Goal: Task Accomplishment & Management: Complete application form

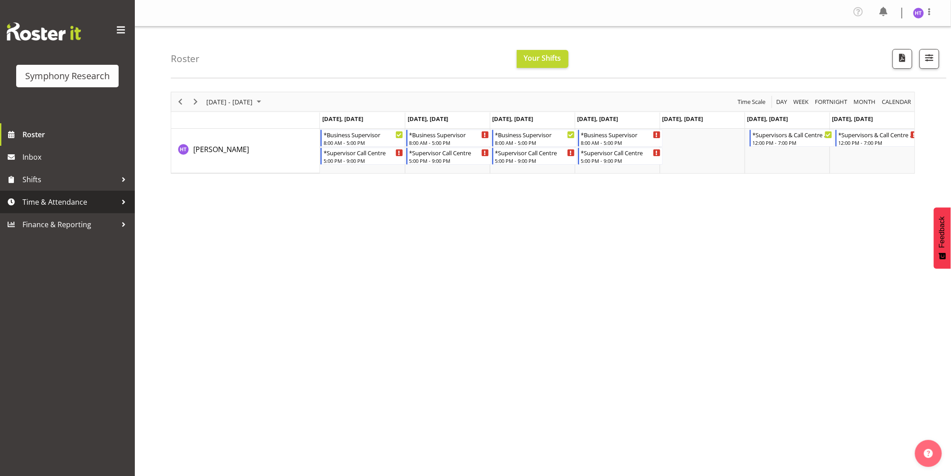
click at [51, 199] on span "Time & Attendance" at bounding box center [69, 201] width 94 height 13
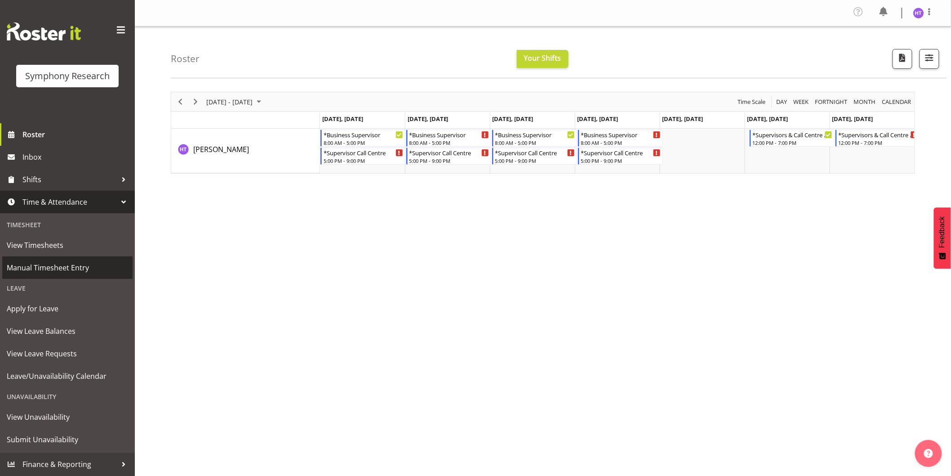
click at [57, 270] on span "Manual Timesheet Entry" at bounding box center [67, 267] width 121 height 13
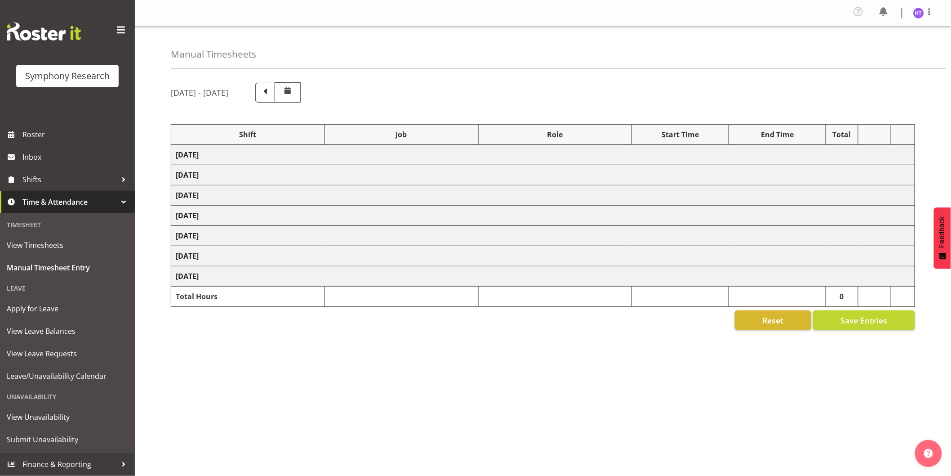
select select "56692"
select select "743"
select select "45"
select select "81299"
select select "760"
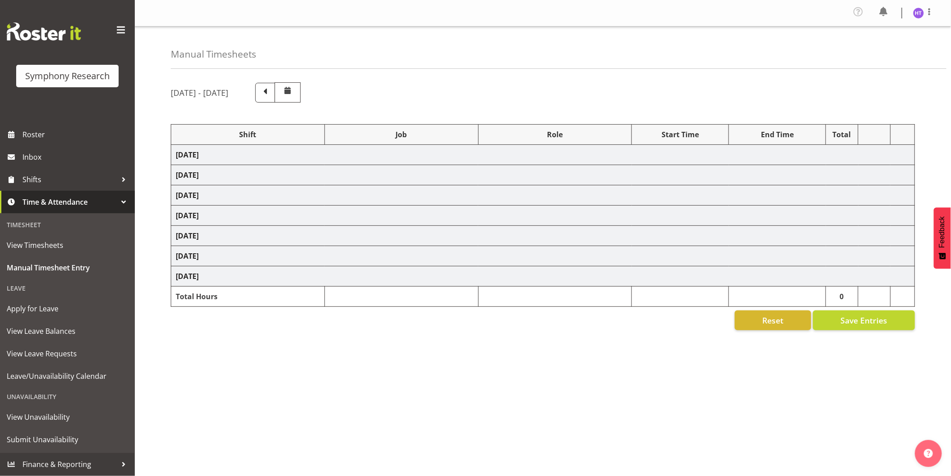
select select "45"
select select "81299"
select select "7759"
select select "45"
select select "56692"
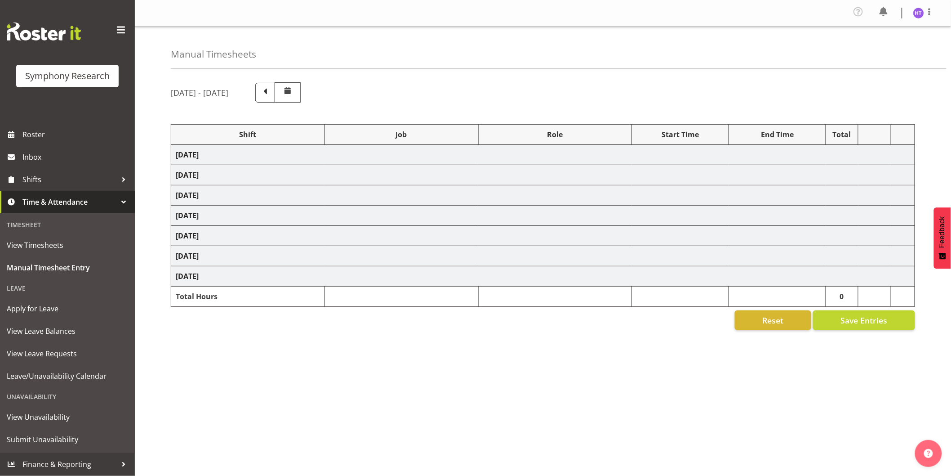
select select "10576"
select select "45"
select select "56692"
select select "10499"
select select "45"
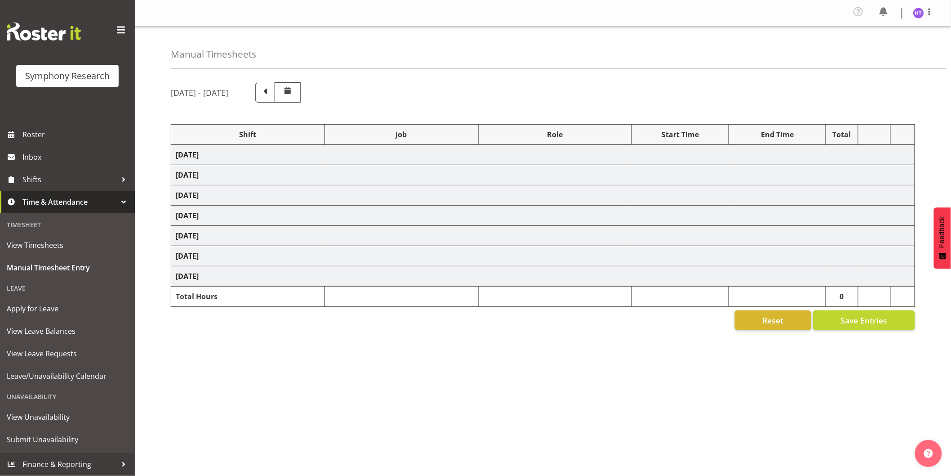
select select "81299"
select select "10536"
select select "45"
select select "81299"
select select "10587"
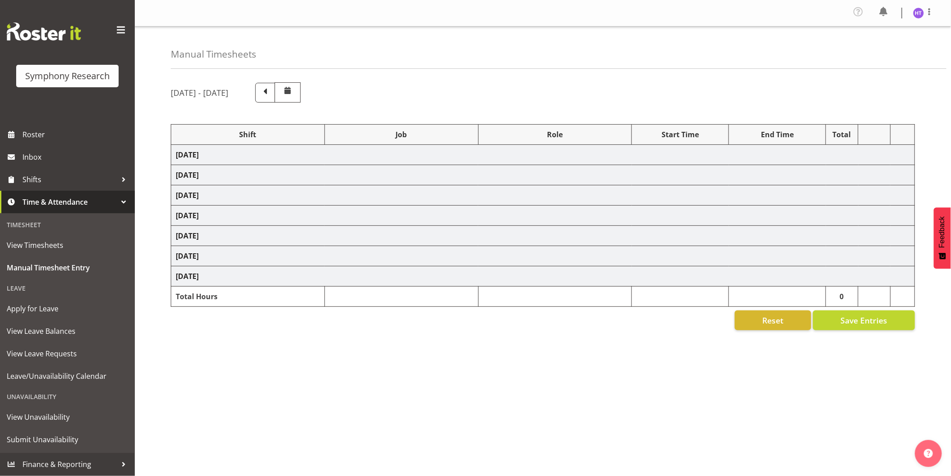
select select "45"
select select "56692"
select select "10527"
select select "45"
select select "81299"
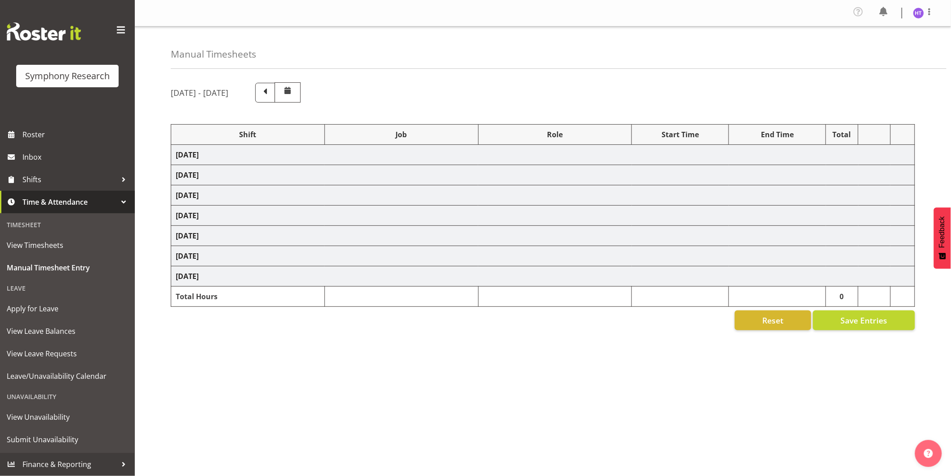
select select "10499"
select select "45"
select select "56692"
select select "743"
select select "45"
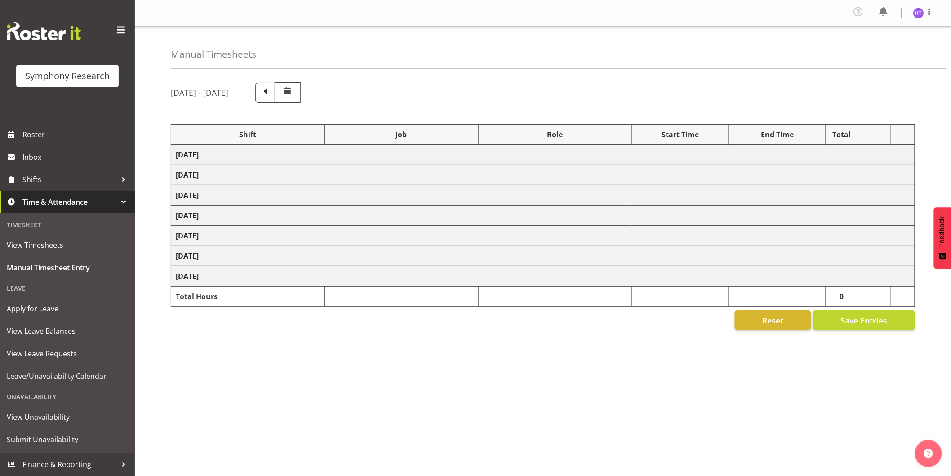
select select "81299"
select select "743"
select select "45"
select select "81297"
select select "9636"
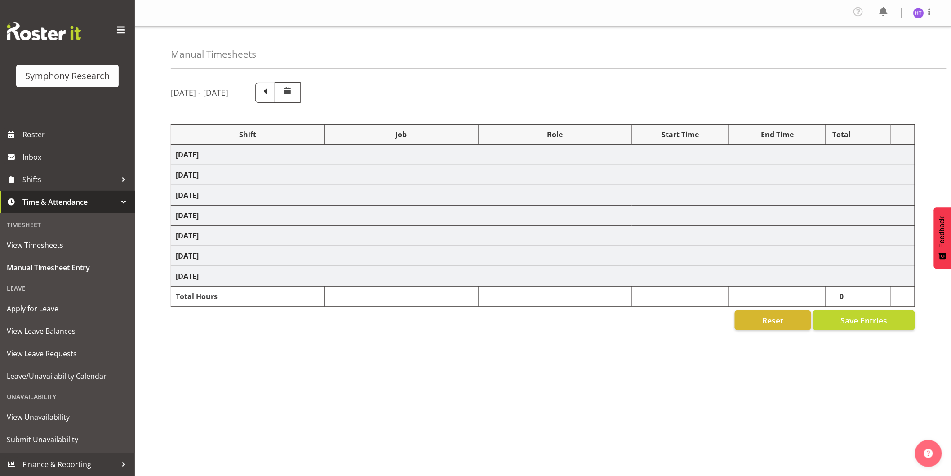
select select "45"
select select "81297"
select select "10242"
select select "45"
select select "81298"
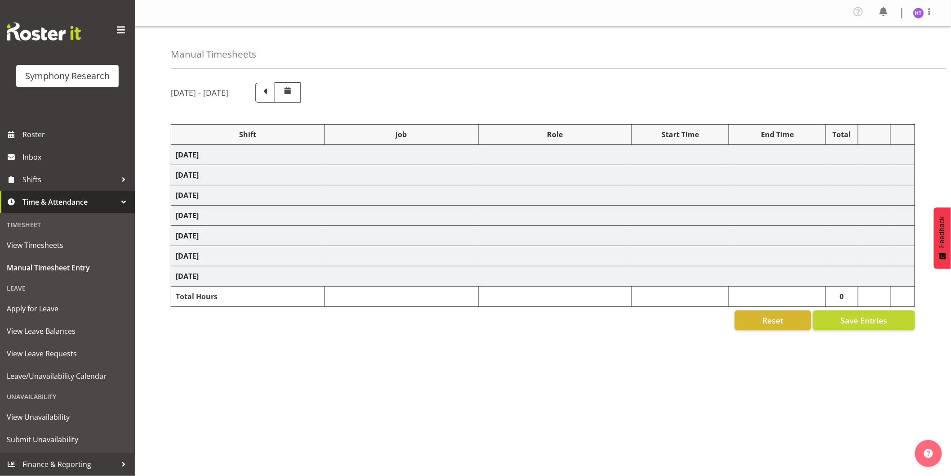
select select "10527"
select select "45"
select select "81299"
select select "10499"
select select "45"
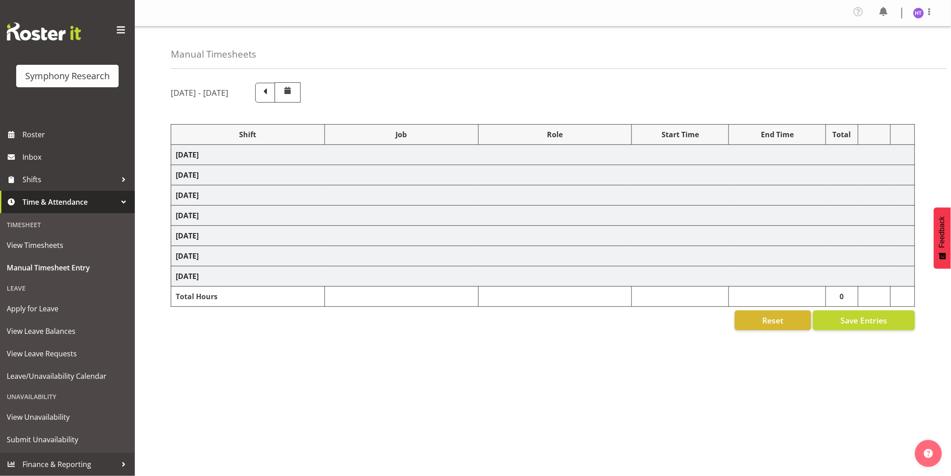
select select "81299"
select select "10585"
select select "45"
select select "81299"
select select "10587"
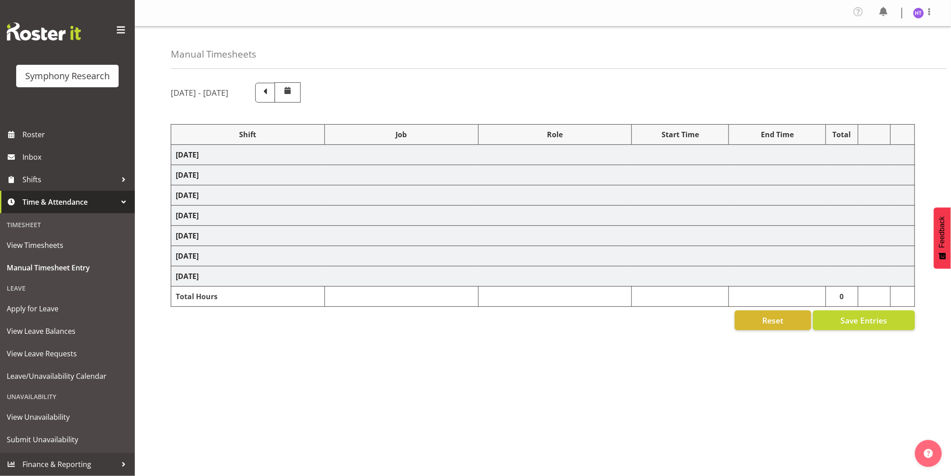
select select "45"
select select "81299"
select select "743"
select select "45"
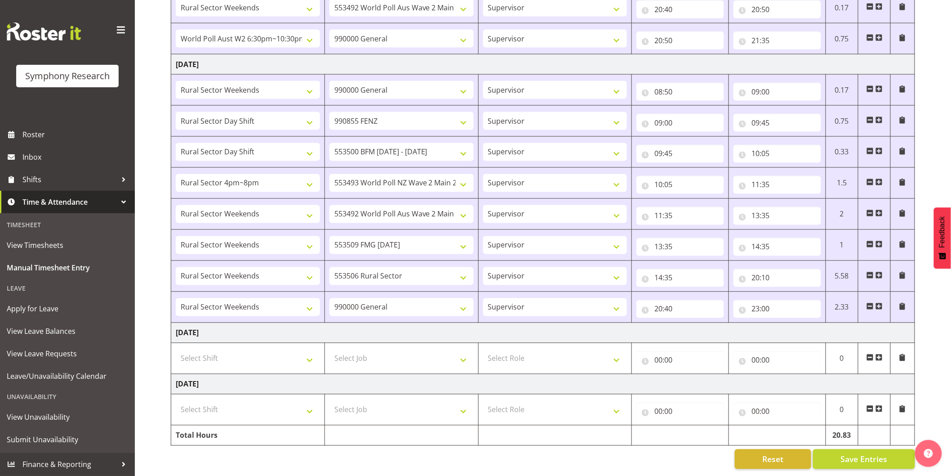
scroll to position [583, 0]
click at [246, 349] on select "Select Shift !!Weekend Residential (Roster IT Shift Label) *Business 9/10am ~ 4…" at bounding box center [248, 358] width 144 height 18
select select "81299"
click at [176, 349] on select "Select Shift !!Weekend Residential (Roster IT Shift Label) *Business 9/10am ~ 4…" at bounding box center [248, 358] width 144 height 18
click at [398, 349] on select "Select Job 550060 IF Admin 553492 World Poll Aus Wave 2 Main 2025 553493 World …" at bounding box center [402, 358] width 144 height 18
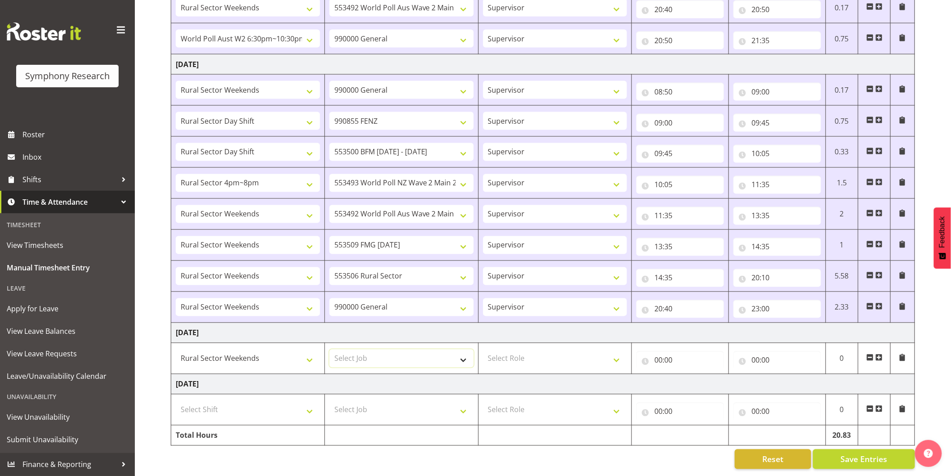
select select "10587"
click at [330, 349] on select "Select Job 550060 IF Admin 553492 World Poll Aus Wave 2 Main 2025 553493 World …" at bounding box center [402, 358] width 144 height 18
click at [528, 355] on select "Select Role Interviewing Briefing Supervisor" at bounding box center [555, 358] width 144 height 18
select select "45"
click at [483, 349] on select "Select Role Interviewing Briefing Supervisor" at bounding box center [555, 358] width 144 height 18
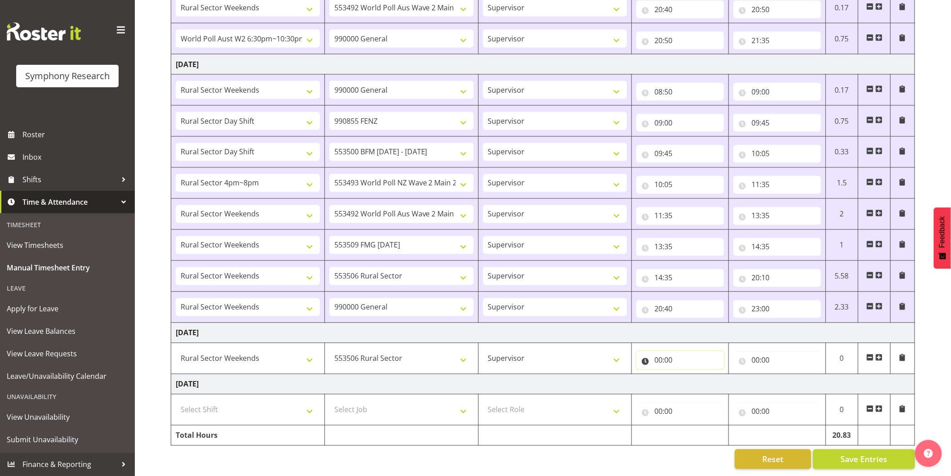
click at [662, 357] on input "00:00" at bounding box center [681, 360] width 88 height 18
click at [690, 375] on select "00 01 02 03 04 05 06 07 08 09 10 11 12 13 14 15 16 17 18 19 20 21 22 23" at bounding box center [698, 383] width 20 height 18
select select "12"
click at [688, 374] on select "00 01 02 03 04 05 06 07 08 09 10 11 12 13 14 15 16 17 18 19 20 21 22 23" at bounding box center [698, 383] width 20 height 18
type input "12:00"
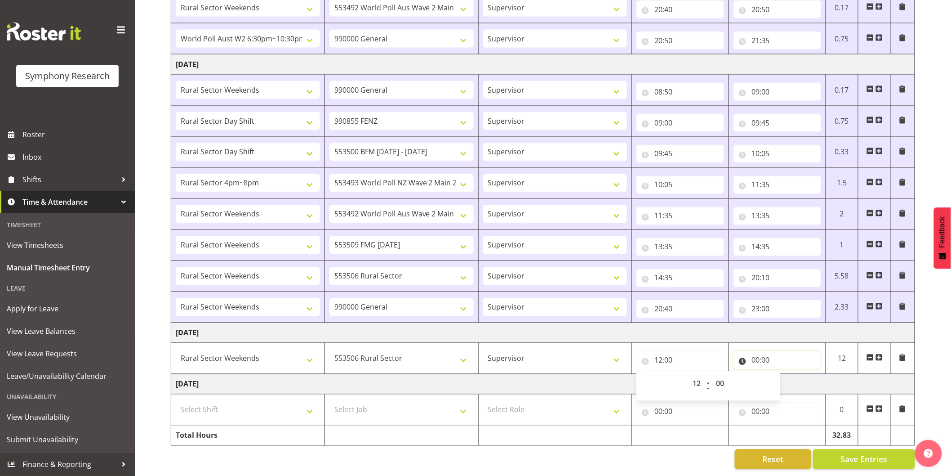
click at [758, 352] on input "00:00" at bounding box center [778, 360] width 88 height 18
click at [796, 374] on select "00 01 02 03 04 05 06 07 08 09 10 11 12 13 14 15 16 17 18 19 20 21 22 23" at bounding box center [795, 383] width 20 height 18
select select "15"
click at [785, 374] on select "00 01 02 03 04 05 06 07 08 09 10 11 12 13 14 15 16 17 18 19 20 21 22 23" at bounding box center [795, 383] width 20 height 18
type input "15:00"
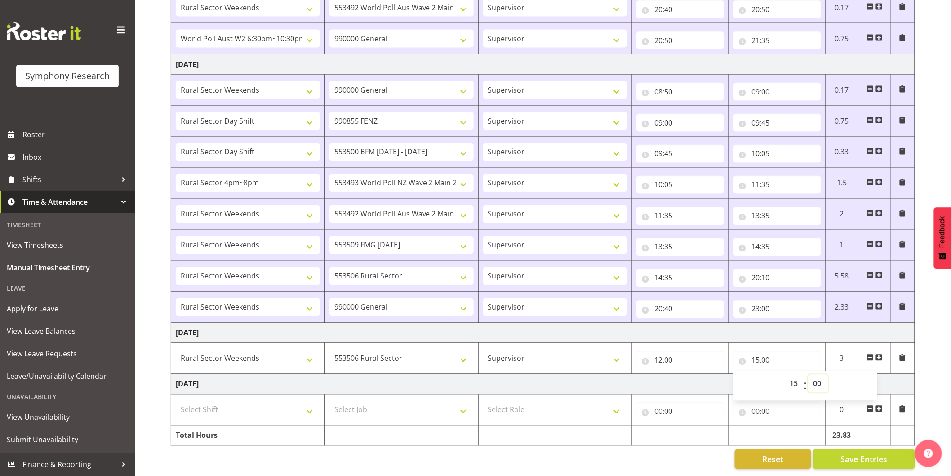
click at [815, 376] on select "00 01 02 03 04 05 06 07 08 09 10 11 12 13 14 15 16 17 18 19 20 21 22 23 24 25 2…" at bounding box center [818, 383] width 20 height 18
select select "30"
click at [808, 374] on select "00 01 02 03 04 05 06 07 08 09 10 11 12 13 14 15 16 17 18 19 20 21 22 23 24 25 2…" at bounding box center [818, 383] width 20 height 18
type input "15:30"
click at [882, 354] on span at bounding box center [879, 357] width 7 height 7
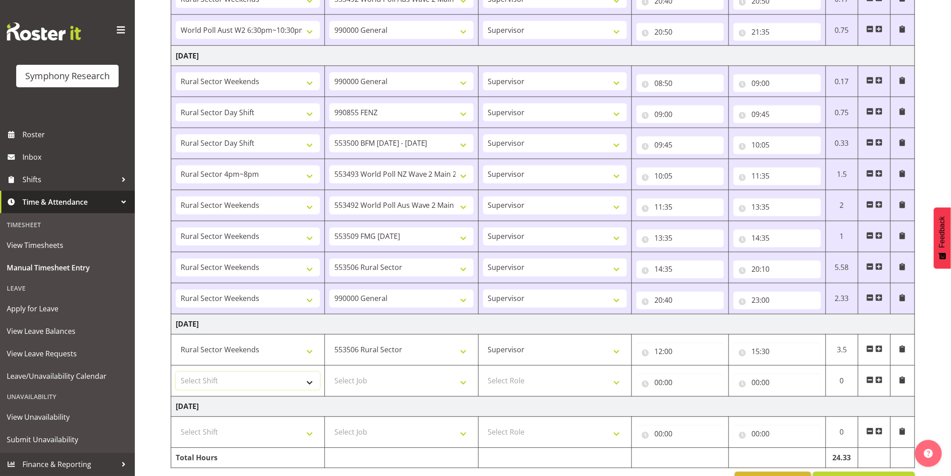
click at [227, 383] on select "Select Shift !!Weekend Residential (Roster IT Shift Label) *Business 9/10am ~ 4…" at bounding box center [248, 381] width 144 height 18
select select "81299"
click at [176, 373] on select "Select Shift !!Weekend Residential (Roster IT Shift Label) *Business 9/10am ~ 4…" at bounding box center [248, 381] width 144 height 18
click at [383, 383] on select "Select Job 550060 IF Admin 553492 World Poll Aus Wave 2 Main 2025 553493 World …" at bounding box center [402, 381] width 144 height 18
select select "10527"
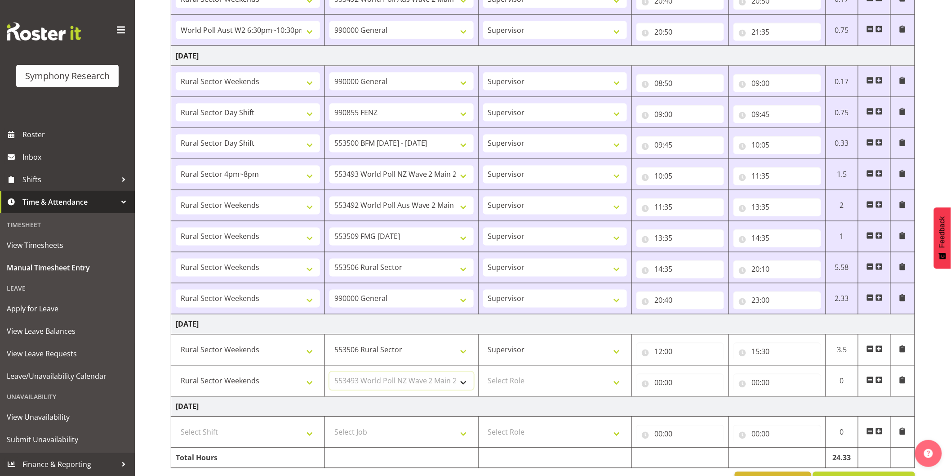
click at [330, 373] on select "Select Job 550060 IF Admin 553492 World Poll Aus Wave 2 Main 2025 553493 World …" at bounding box center [402, 381] width 144 height 18
click at [538, 383] on select "Select Role Interviewing Briefing Supervisor" at bounding box center [555, 381] width 144 height 18
select select "45"
click at [483, 373] on select "Select Role Interviewing Briefing Supervisor" at bounding box center [555, 381] width 144 height 18
click at [661, 383] on input "00:00" at bounding box center [681, 383] width 88 height 18
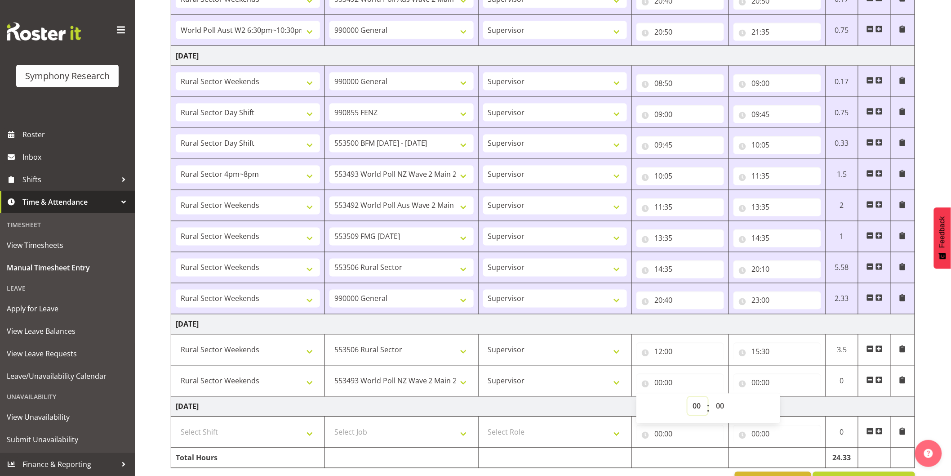
click at [695, 404] on select "00 01 02 03 04 05 06 07 08 09 10 11 12 13 14 15 16 17 18 19 20 21 22 23" at bounding box center [698, 406] width 20 height 18
select select "15"
click at [688, 398] on select "00 01 02 03 04 05 06 07 08 09 10 11 12 13 14 15 16 17 18 19 20 21 22 23" at bounding box center [698, 406] width 20 height 18
type input "15:00"
click at [720, 407] on select "00 01 02 03 04 05 06 07 08 09 10 11 12 13 14 15 16 17 18 19 20 21 22 23 24 25 2…" at bounding box center [721, 406] width 20 height 18
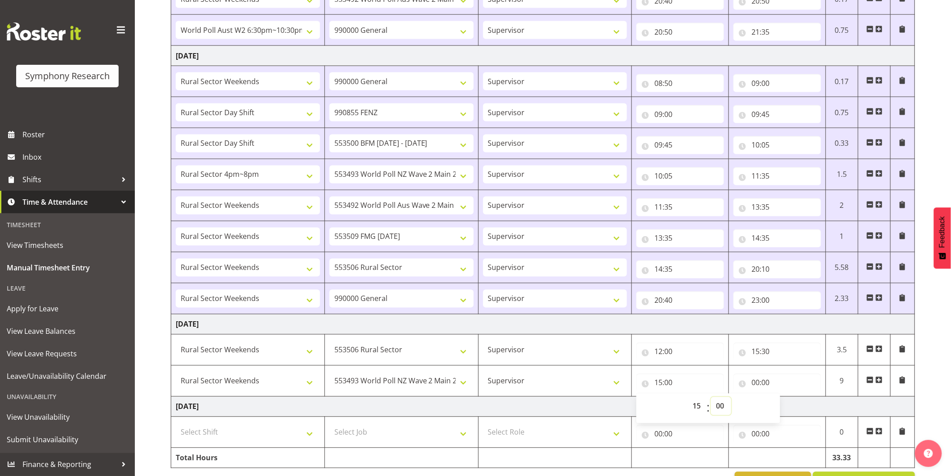
select select "30"
click at [711, 398] on select "00 01 02 03 04 05 06 07 08 09 10 11 12 13 14 15 16 17 18 19 20 21 22 23 24 25 2…" at bounding box center [721, 406] width 20 height 18
type input "15:30"
click at [757, 387] on input "00:00" at bounding box center [778, 383] width 88 height 18
click at [790, 406] on select "00 01 02 03 04 05 06 07 08 09 10 11 12 13 14 15 16 17 18 19 20 21 22 23" at bounding box center [795, 406] width 20 height 18
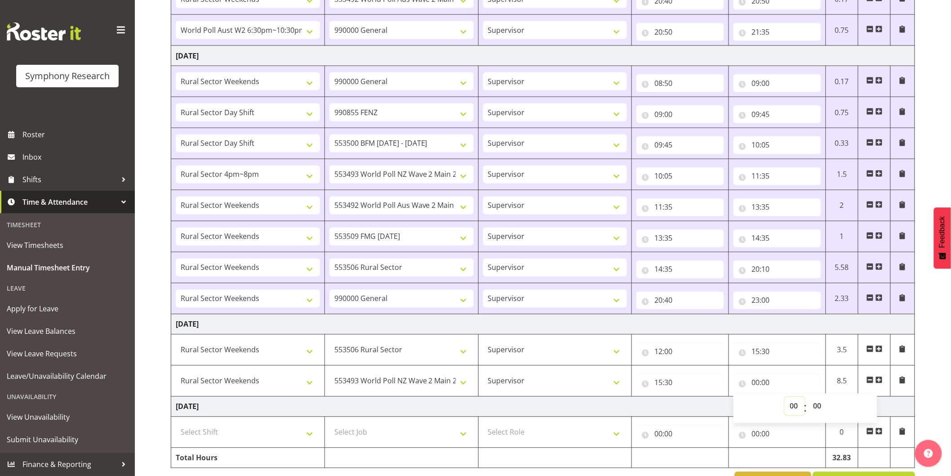
select select "19"
click at [785, 398] on select "00 01 02 03 04 05 06 07 08 09 10 11 12 13 14 15 16 17 18 19 20 21 22 23" at bounding box center [795, 406] width 20 height 18
type input "19:00"
click at [814, 406] on select "00 01 02 03 04 05 06 07 08 09 10 11 12 13 14 15 16 17 18 19 20 21 22 23 24 25 2…" at bounding box center [818, 406] width 20 height 18
select select "10"
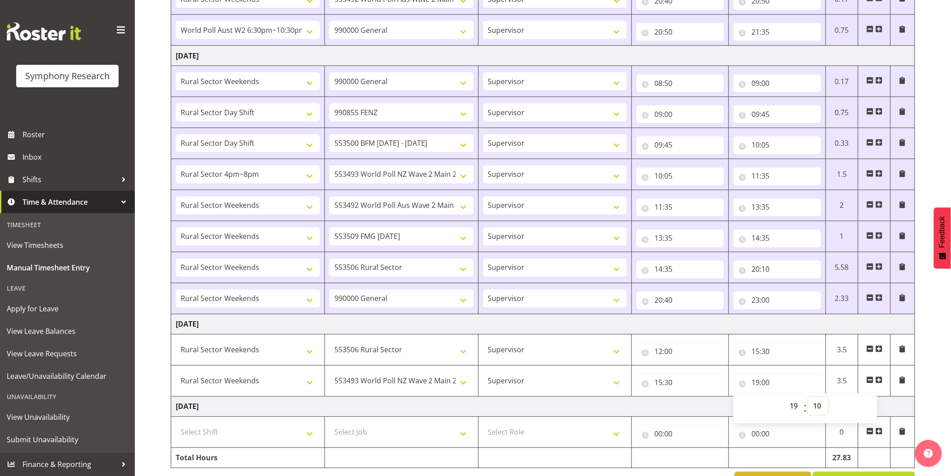
click at [808, 398] on select "00 01 02 03 04 05 06 07 08 09 10 11 12 13 14 15 16 17 18 19 20 21 22 23 24 25 2…" at bounding box center [818, 406] width 20 height 18
type input "19:10"
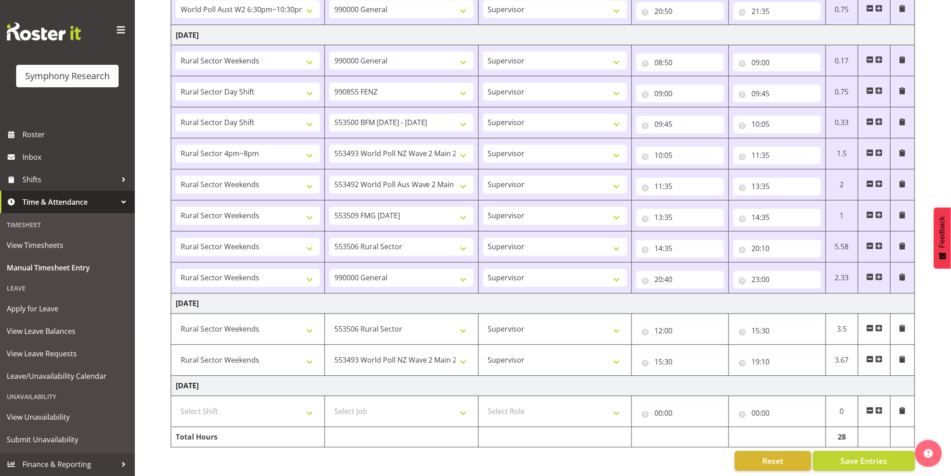
scroll to position [615, 0]
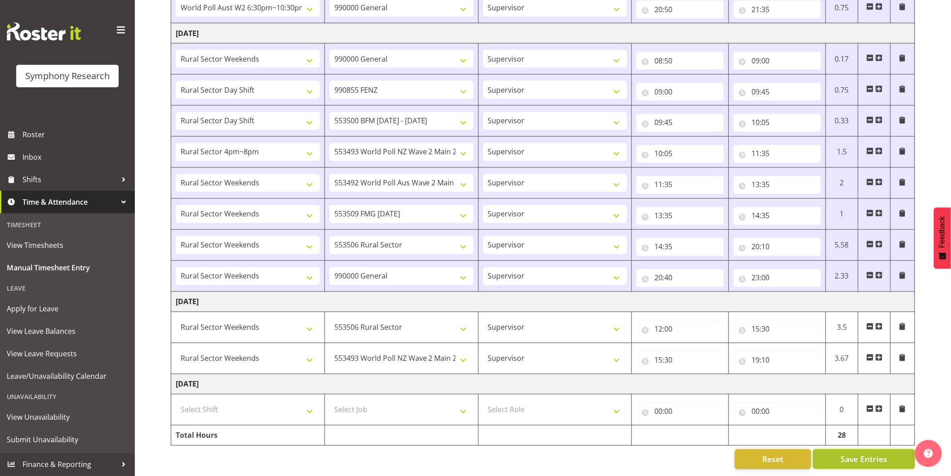
click at [879, 453] on span "Save Entries" at bounding box center [864, 459] width 47 height 12
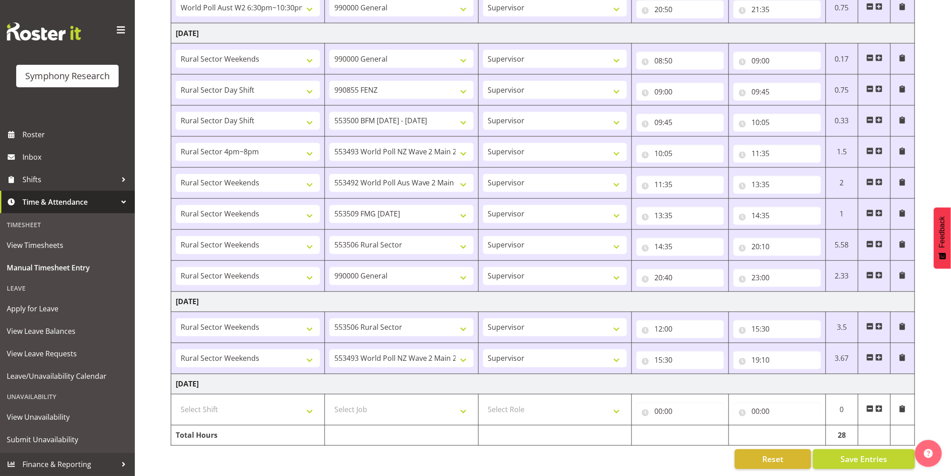
click at [878, 354] on span at bounding box center [879, 357] width 7 height 7
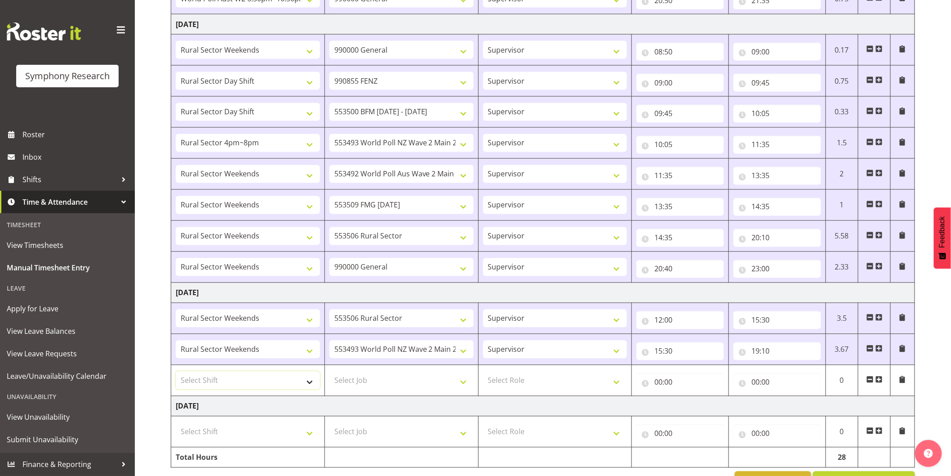
click at [253, 379] on select "Select Shift !!Weekend Residential (Roster IT Shift Label) *Business 9/10am ~ 4…" at bounding box center [248, 380] width 144 height 18
select select "81299"
click at [176, 373] on select "Select Shift !!Weekend Residential (Roster IT Shift Label) *Business 9/10am ~ 4…" at bounding box center [248, 380] width 144 height 18
click at [369, 382] on select "Select Job 550060 IF Admin 553492 World Poll Aus Wave 2 Main 2025 553493 World …" at bounding box center [402, 380] width 144 height 18
select select "743"
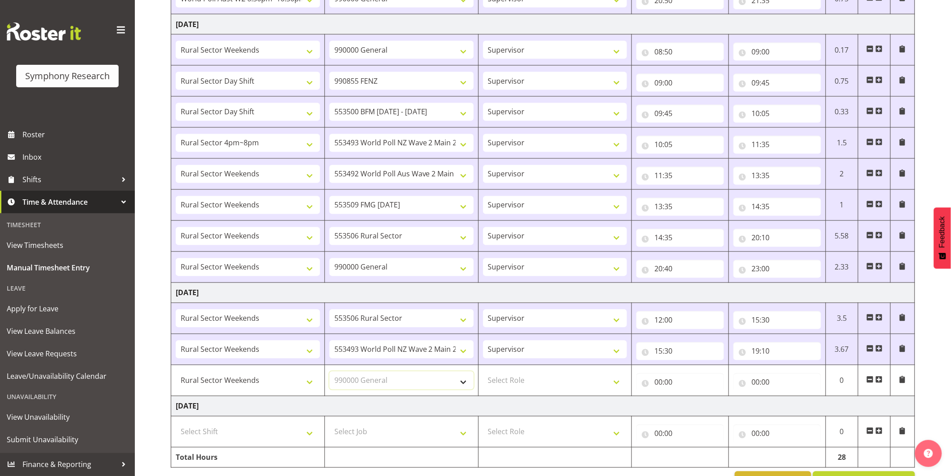
click at [330, 373] on select "Select Job 550060 IF Admin 553492 World Poll Aus Wave 2 Main 2025 553493 World …" at bounding box center [402, 380] width 144 height 18
click at [524, 376] on select "Select Role Interviewing Briefing Supervisor" at bounding box center [555, 380] width 144 height 18
select select "45"
click at [483, 373] on select "Select Role Interviewing Briefing Supervisor" at bounding box center [555, 380] width 144 height 18
click at [659, 387] on input "00:00" at bounding box center [681, 382] width 88 height 18
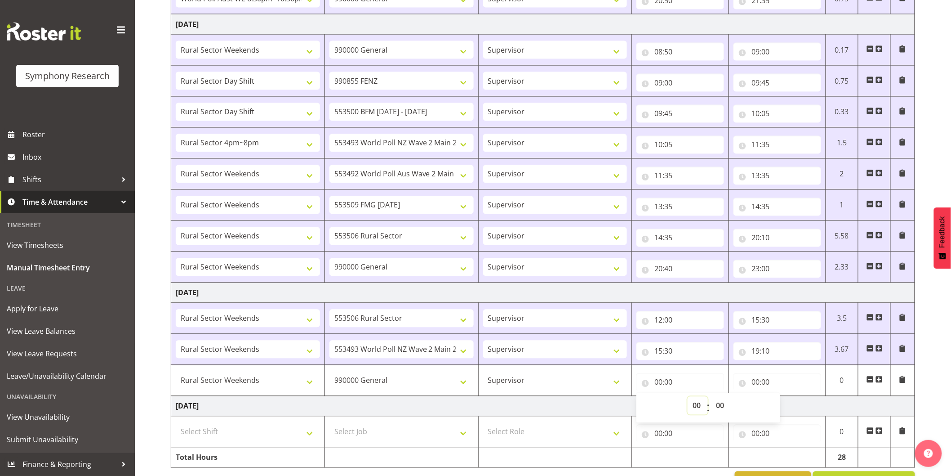
click at [691, 406] on select "00 01 02 03 04 05 06 07 08 09 10 11 12 13 14 15 16 17 18 19 20 21 22 23" at bounding box center [698, 406] width 20 height 18
select select "19"
click at [688, 398] on select "00 01 02 03 04 05 06 07 08 09 10 11 12 13 14 15 16 17 18 19 20 21 22 23" at bounding box center [698, 406] width 20 height 18
type input "19:00"
click at [726, 405] on select "00 01 02 03 04 05 06 07 08 09 10 11 12 13 14 15 16 17 18 19 20 21 22 23 24 25 2…" at bounding box center [721, 406] width 20 height 18
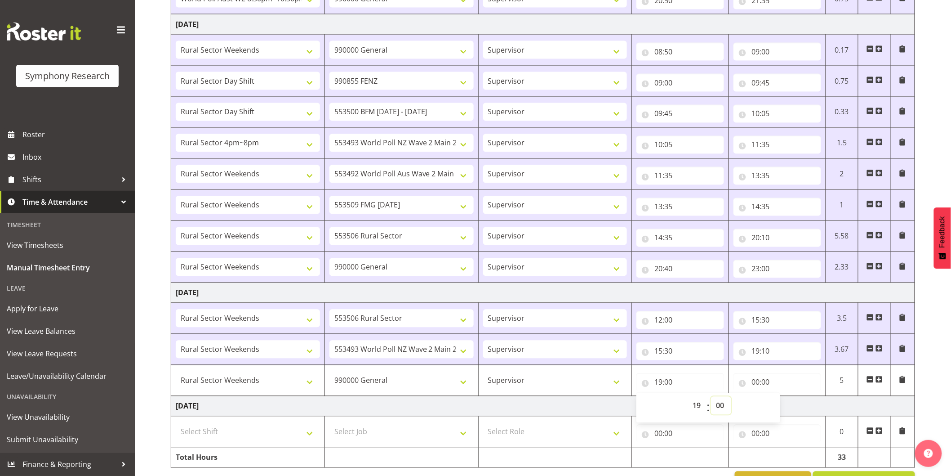
select select "10"
click at [711, 398] on select "00 01 02 03 04 05 06 07 08 09 10 11 12 13 14 15 16 17 18 19 20 21 22 23 24 25 2…" at bounding box center [721, 406] width 20 height 18
type input "19:10"
click at [757, 383] on input "00:00" at bounding box center [778, 382] width 88 height 18
click at [791, 405] on select "00 01 02 03 04 05 06 07 08 09 10 11 12 13 14 15 16 17 18 19 20 21 22 23" at bounding box center [795, 406] width 20 height 18
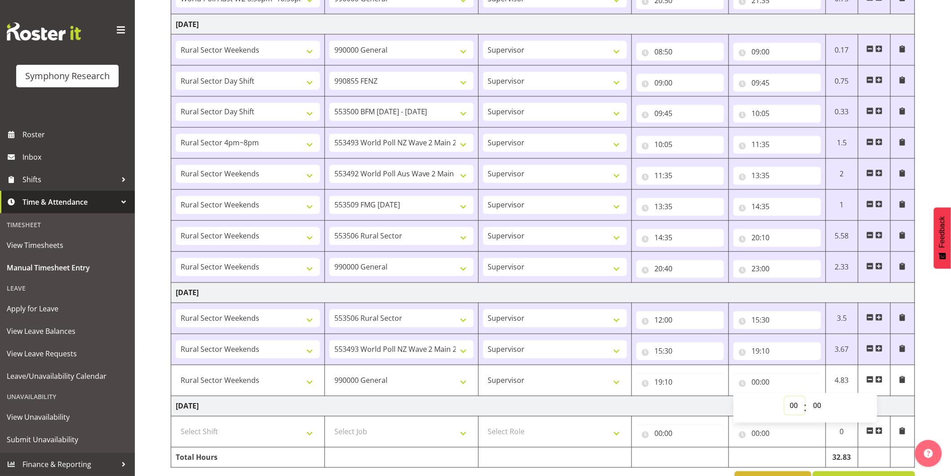
select select "19"
click at [785, 398] on select "00 01 02 03 04 05 06 07 08 09 10 11 12 13 14 15 16 17 18 19 20 21 22 23" at bounding box center [795, 406] width 20 height 18
type input "19:00"
click at [819, 403] on select "00 01 02 03 04 05 06 07 08 09 10 11 12 13 14 15 16 17 18 19 20 21 22 23 24 25 2…" at bounding box center [818, 406] width 20 height 18
select select "20"
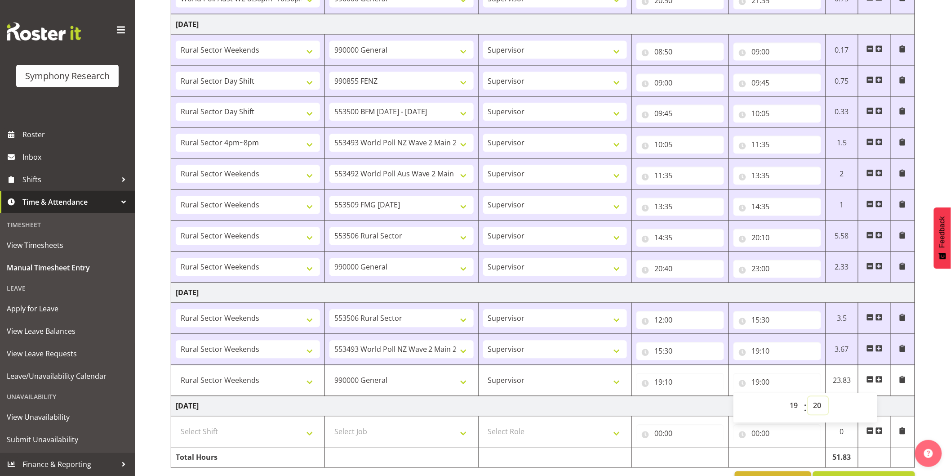
click at [808, 398] on select "00 01 02 03 04 05 06 07 08 09 10 11 12 13 14 15 16 17 18 19 20 21 22 23 24 25 2…" at bounding box center [818, 406] width 20 height 18
type input "19:20"
